Goal: Obtain resource: Download file/media

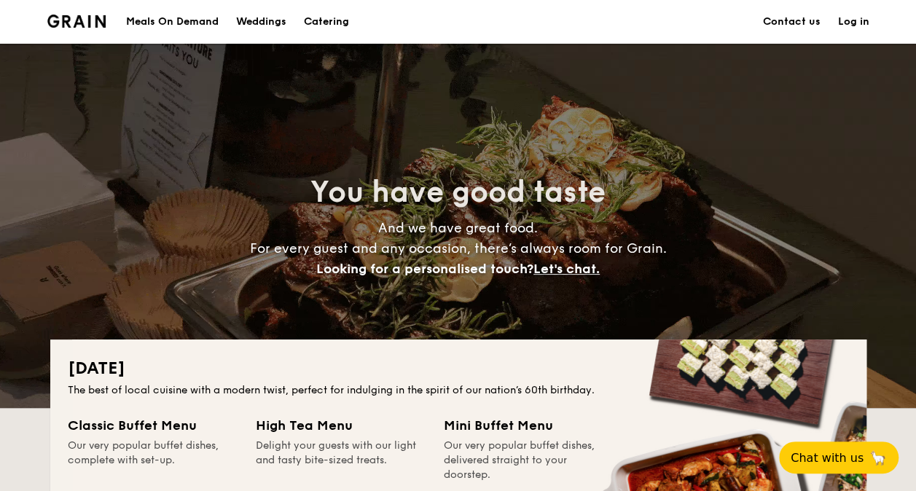
click at [332, 21] on h1 "Catering" at bounding box center [326, 22] width 45 height 44
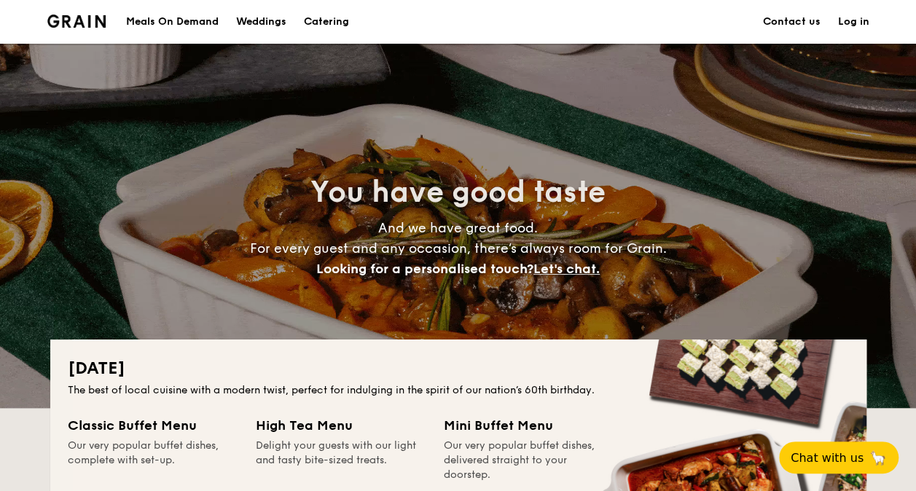
click at [332, 21] on h1 "Catering" at bounding box center [326, 22] width 45 height 44
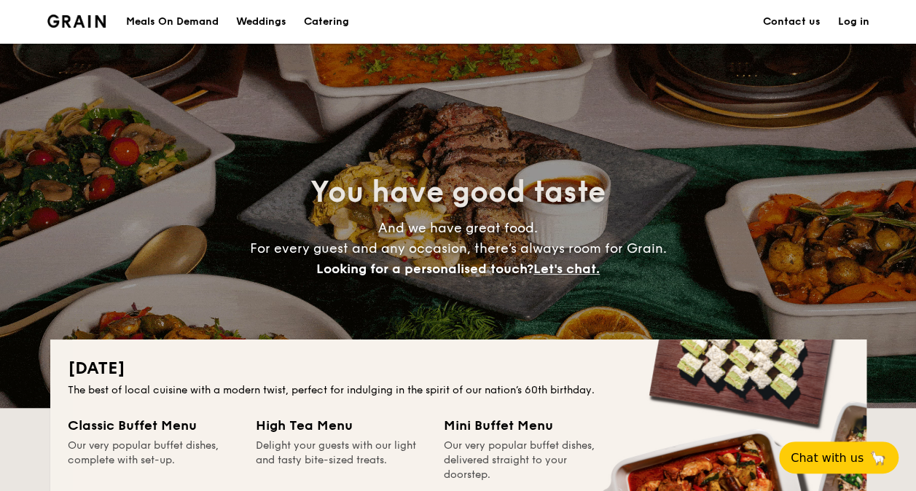
click at [332, 21] on h1 "Catering" at bounding box center [326, 22] width 45 height 44
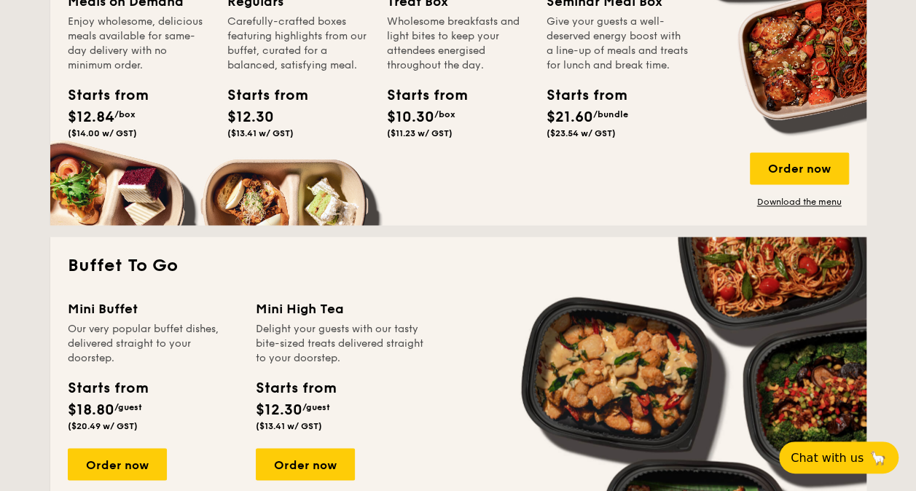
scroll to position [1067, 0]
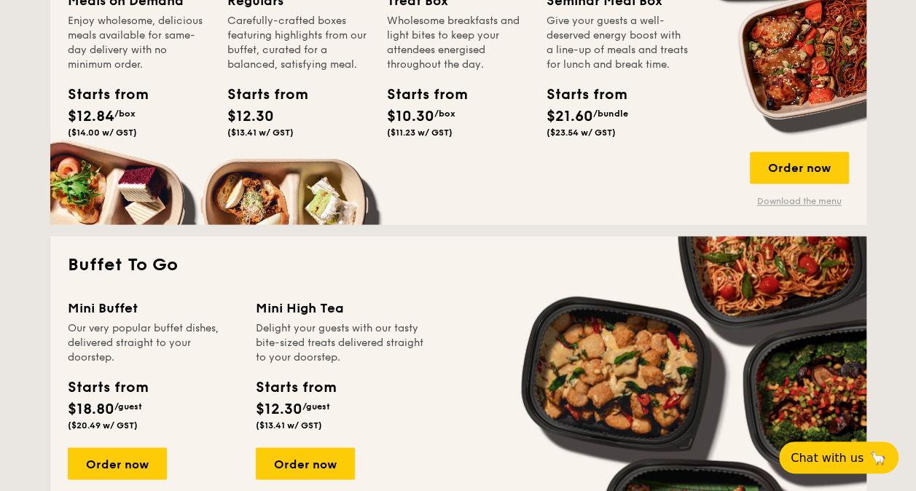
click at [823, 196] on link "Download the menu" at bounding box center [799, 201] width 99 height 12
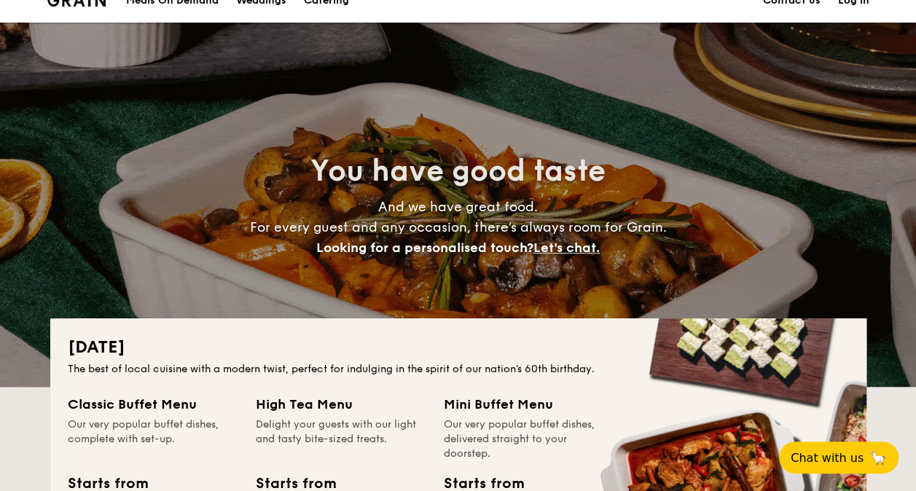
scroll to position [0, 0]
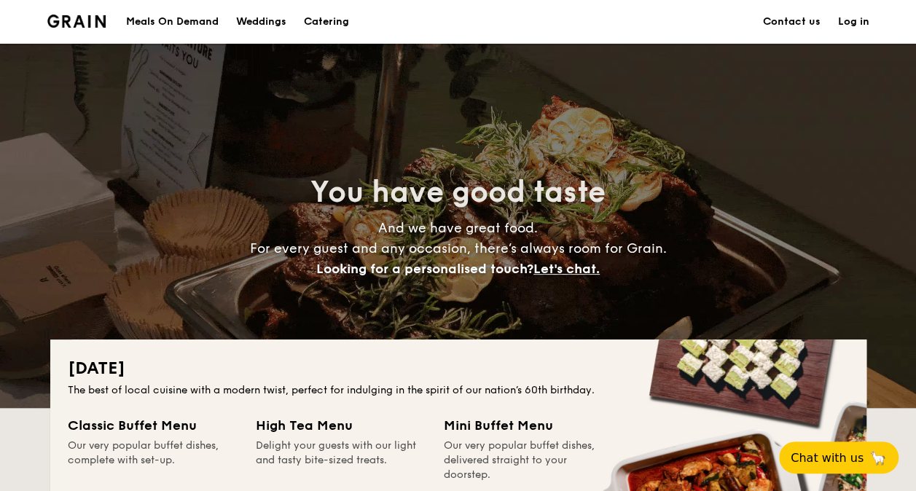
click at [72, 26] on img at bounding box center [76, 21] width 59 height 13
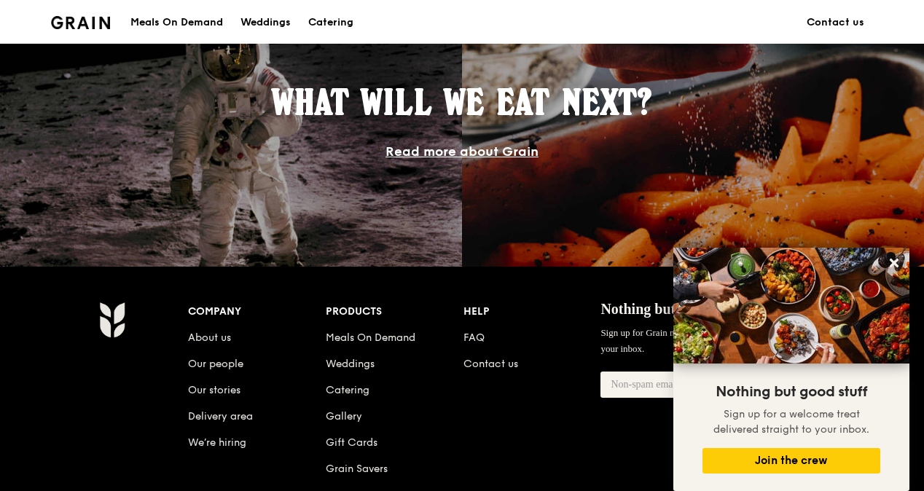
scroll to position [1427, 0]
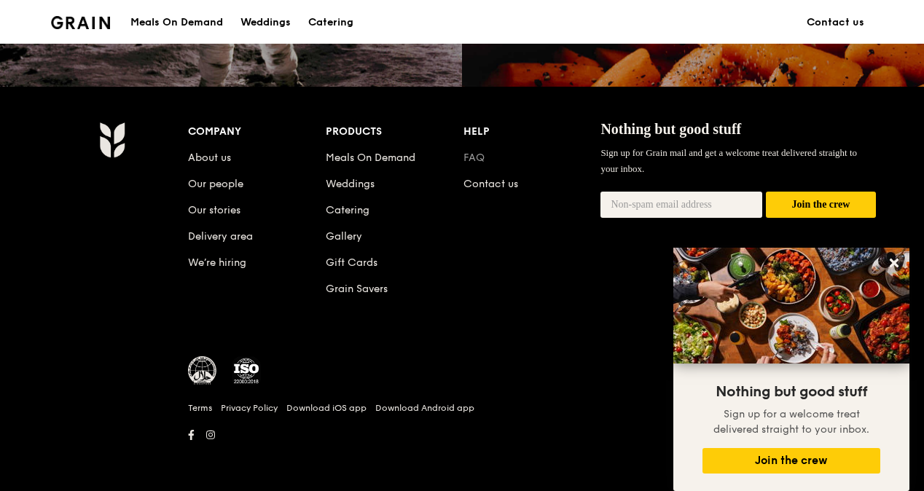
click at [463, 160] on link "FAQ" at bounding box center [473, 158] width 21 height 12
